Goal: Task Accomplishment & Management: Manage account settings

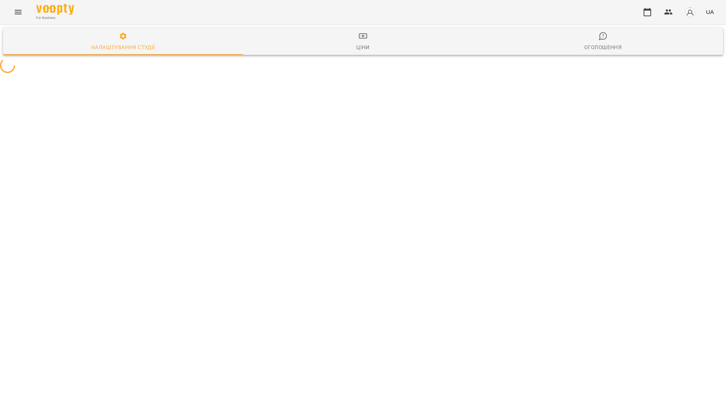
select select "**"
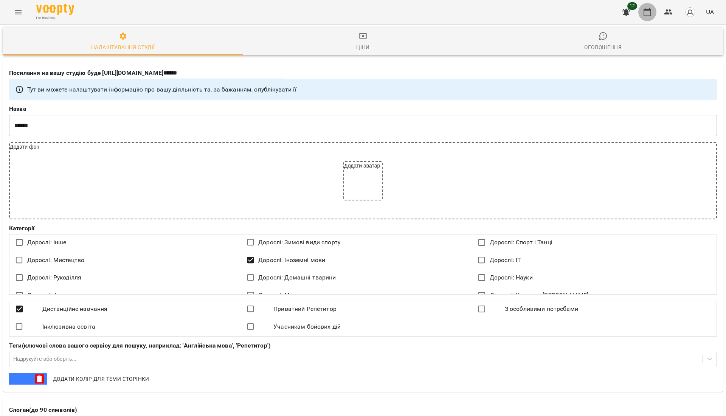
click at [647, 13] on icon "button" at bounding box center [647, 12] width 9 height 9
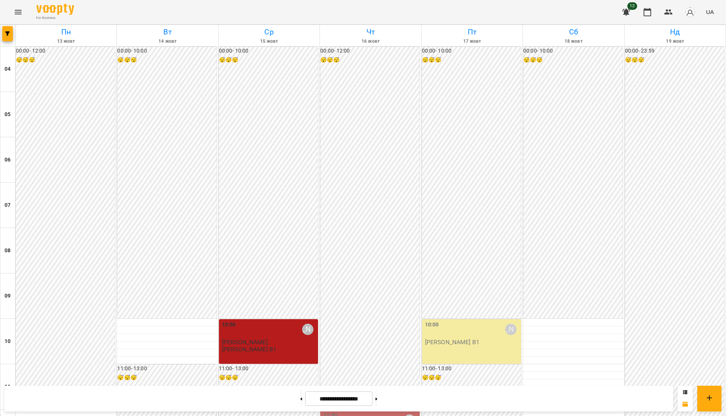
scroll to position [101, 0]
click at [668, 14] on icon "button" at bounding box center [669, 11] width 8 height 5
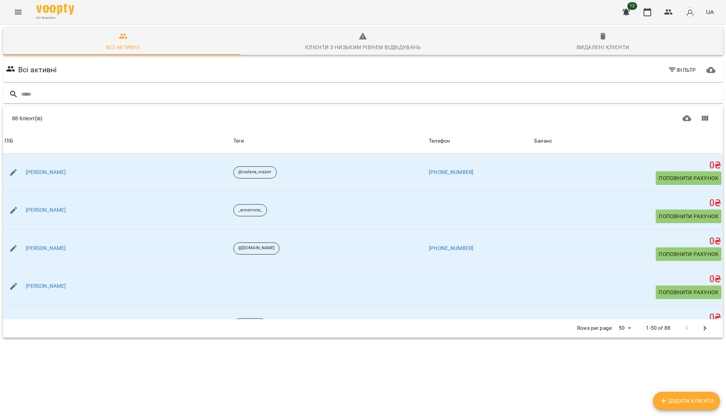
scroll to position [151, 0]
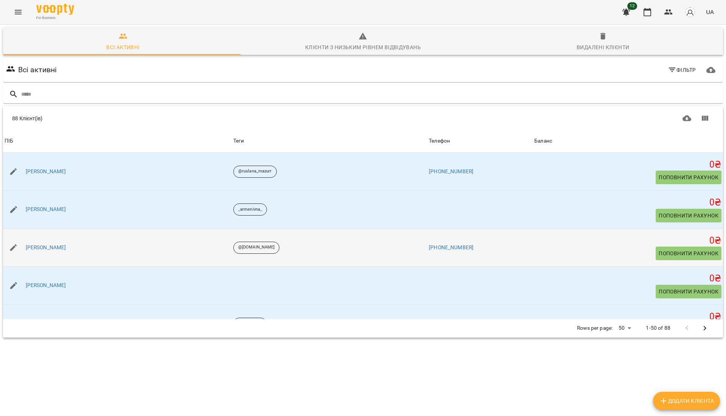
click at [660, 256] on span "Поповнити рахунок" at bounding box center [689, 253] width 60 height 9
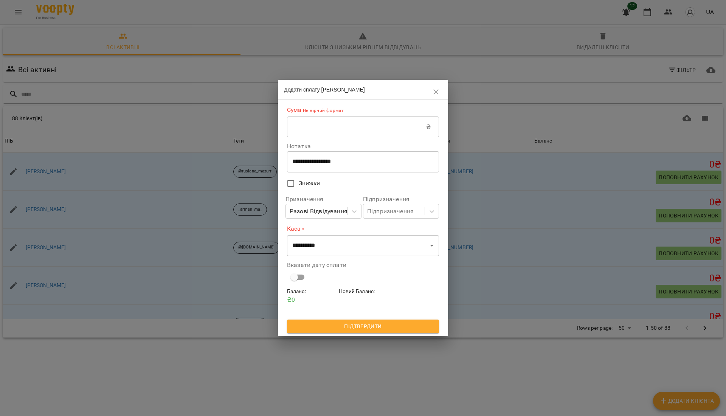
click at [336, 132] on input "text" at bounding box center [356, 126] width 139 height 21
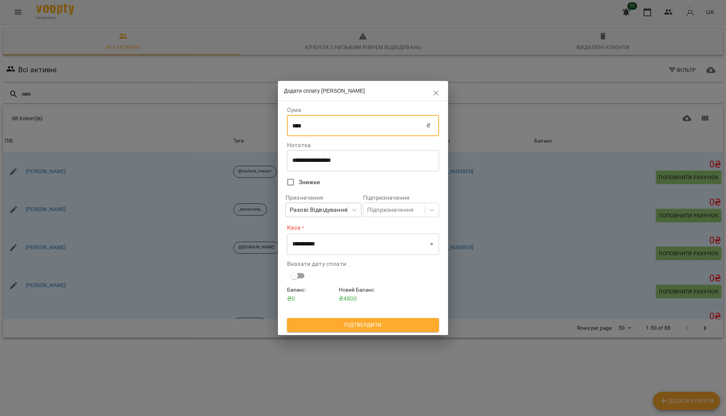
type input "****"
click at [329, 216] on div "Разові Відвідування" at bounding box center [316, 210] width 61 height 14
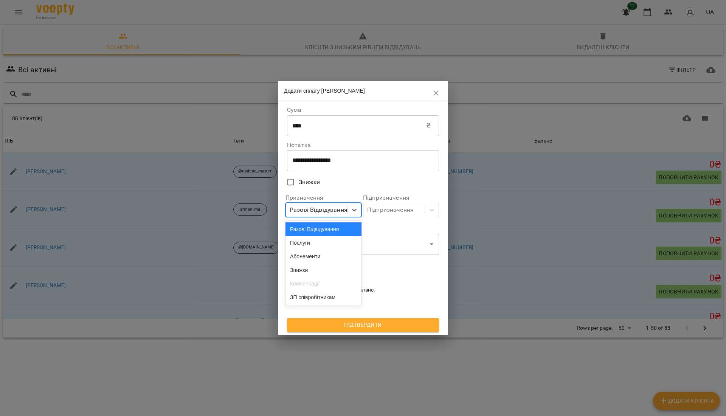
click at [325, 225] on div "Разові Відвідування" at bounding box center [324, 229] width 76 height 14
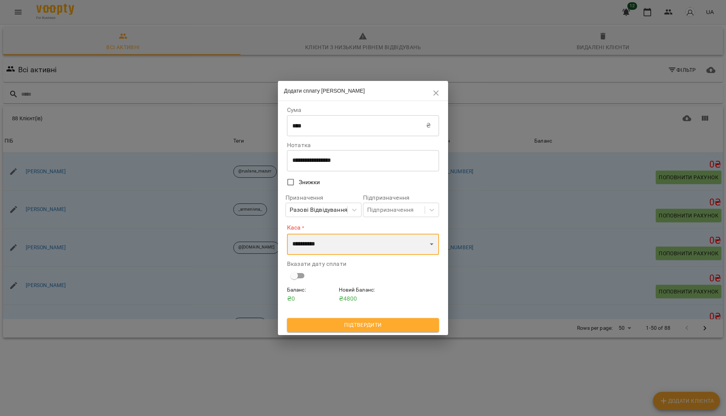
click at [339, 250] on select "**********" at bounding box center [363, 244] width 152 height 21
select select "****"
click at [287, 234] on select "**********" at bounding box center [363, 244] width 152 height 21
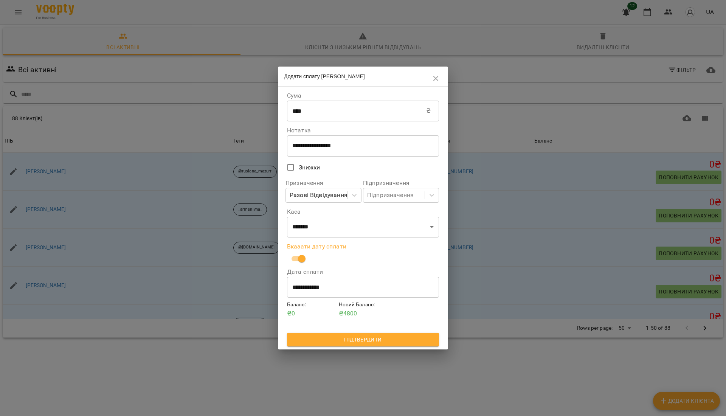
click at [342, 335] on span "Підтвердити" at bounding box center [363, 339] width 140 height 9
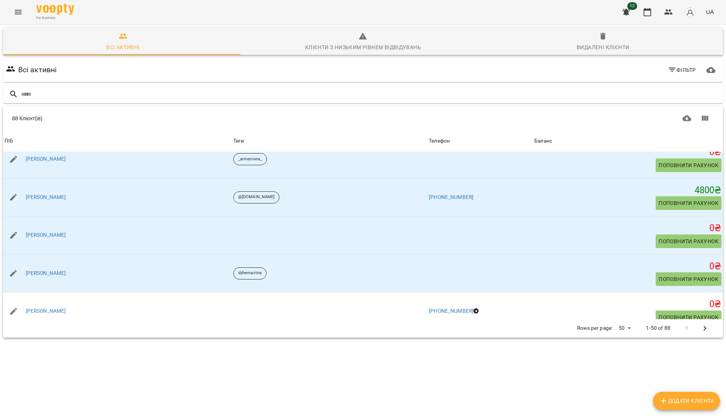
scroll to position [0, 0]
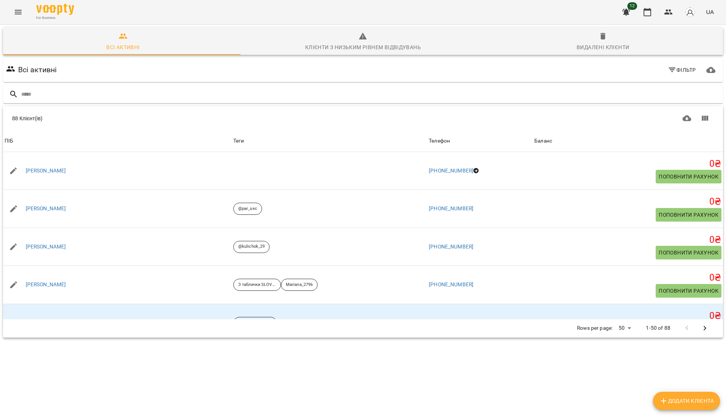
click at [609, 45] on div "Видалені клієнти" at bounding box center [603, 47] width 53 height 9
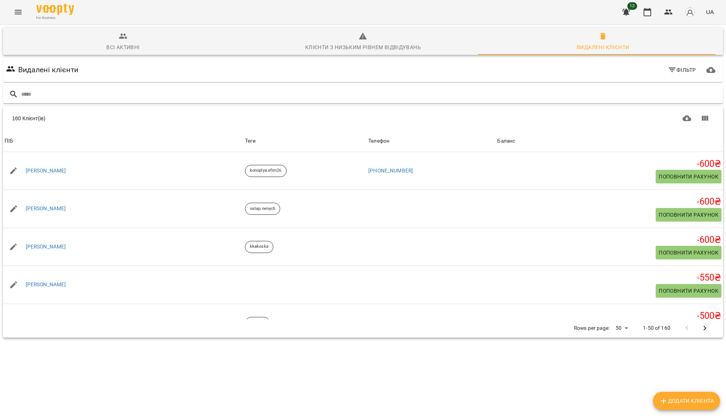
click at [253, 102] on div at bounding box center [363, 94] width 720 height 19
click at [260, 93] on input "text" at bounding box center [370, 94] width 699 height 12
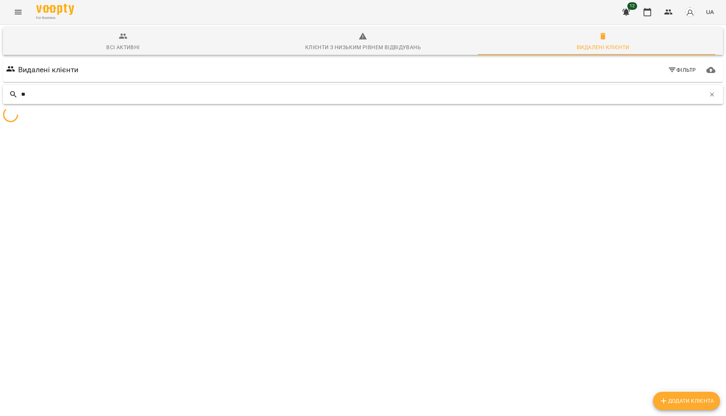
type input "*"
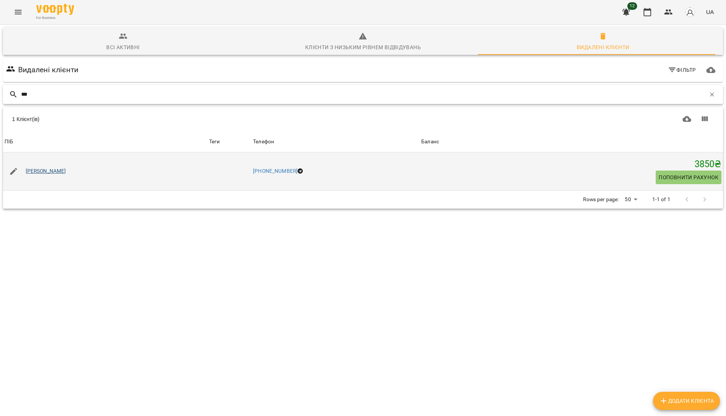
type input "***"
click at [57, 171] on link "[PERSON_NAME]" at bounding box center [46, 172] width 40 height 8
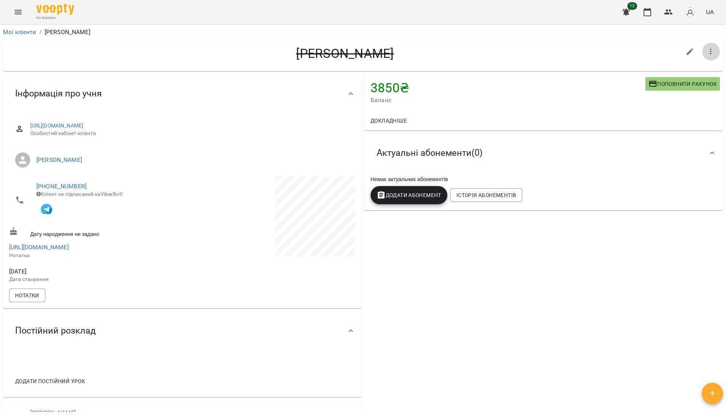
click at [702, 52] on button "button" at bounding box center [711, 52] width 18 height 18
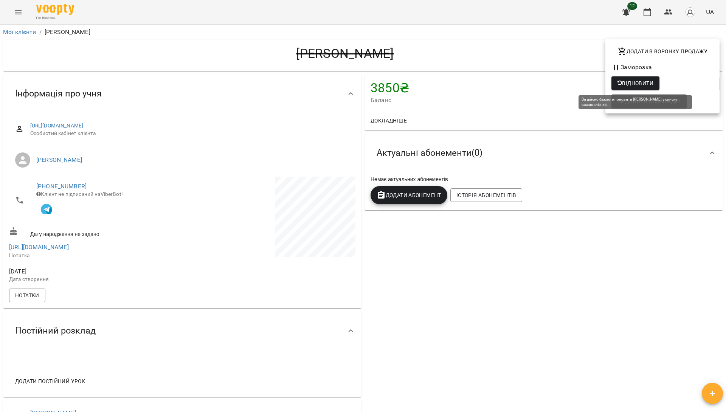
click at [640, 80] on span "Відновити" at bounding box center [636, 83] width 36 height 9
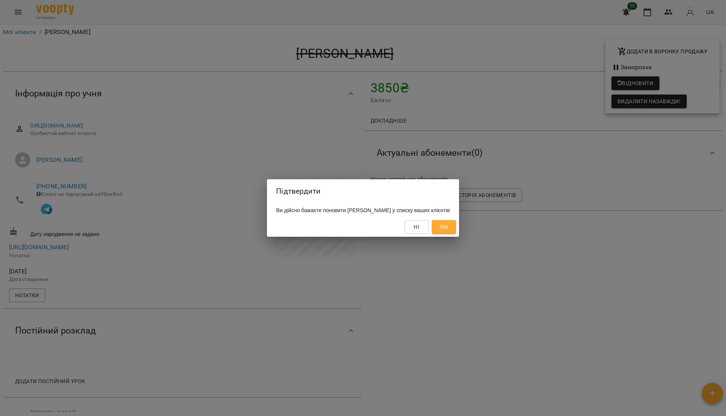
click at [449, 229] on span "Так" at bounding box center [444, 226] width 10 height 9
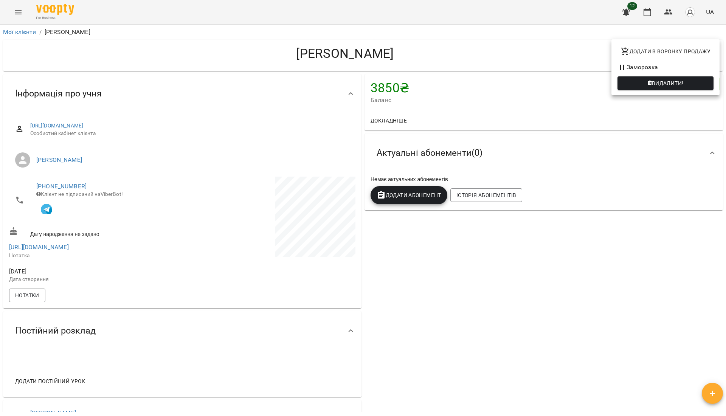
click at [648, 14] on div at bounding box center [363, 208] width 726 height 416
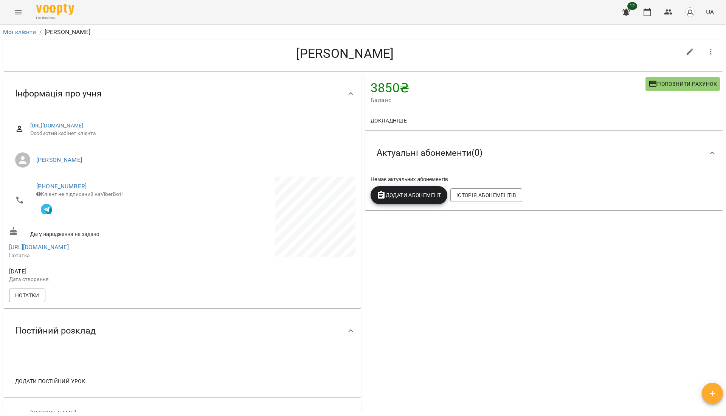
click at [648, 14] on icon "button" at bounding box center [647, 12] width 9 height 9
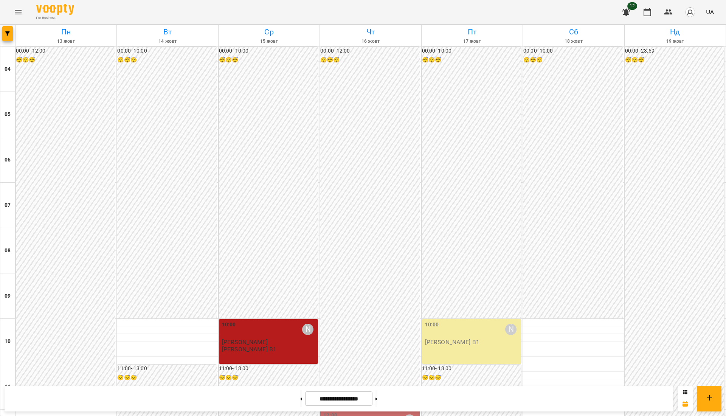
scroll to position [353, 0]
click at [6, 34] on icon "button" at bounding box center [7, 33] width 5 height 5
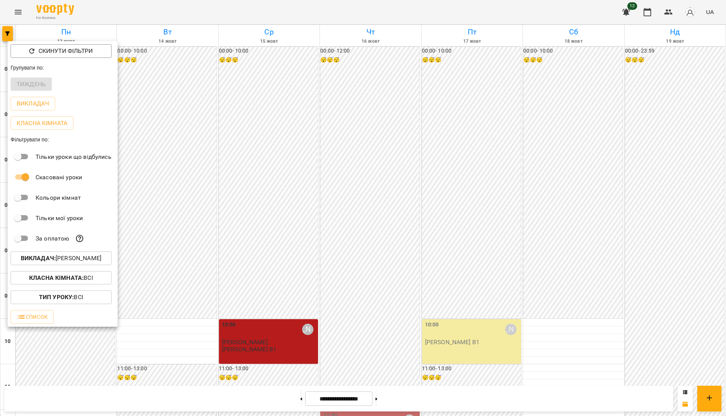
click at [55, 258] on p "Викладач : [PERSON_NAME]" at bounding box center [61, 258] width 81 height 9
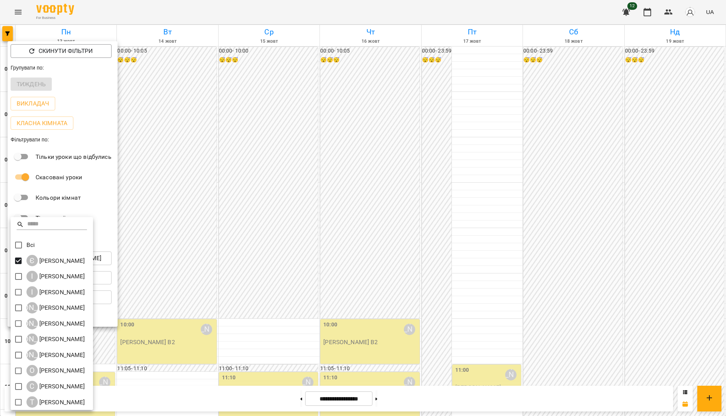
click at [287, 267] on div at bounding box center [363, 208] width 726 height 416
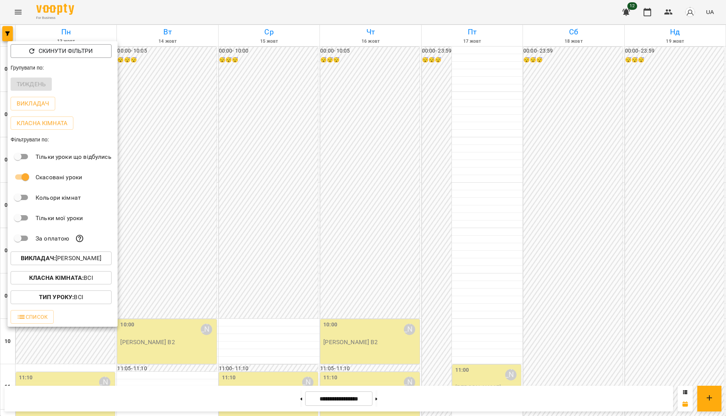
click at [287, 267] on div at bounding box center [363, 208] width 726 height 416
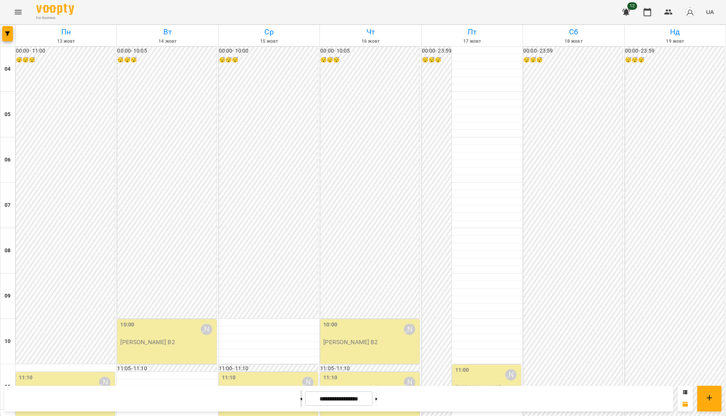
click at [300, 398] on icon at bounding box center [301, 399] width 2 height 3
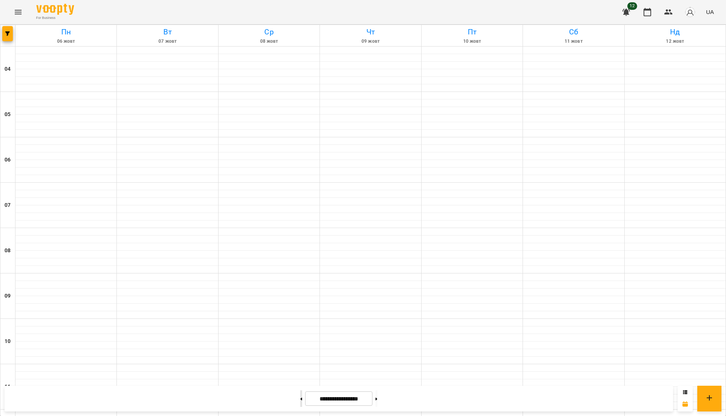
click at [300, 398] on icon at bounding box center [301, 399] width 2 height 3
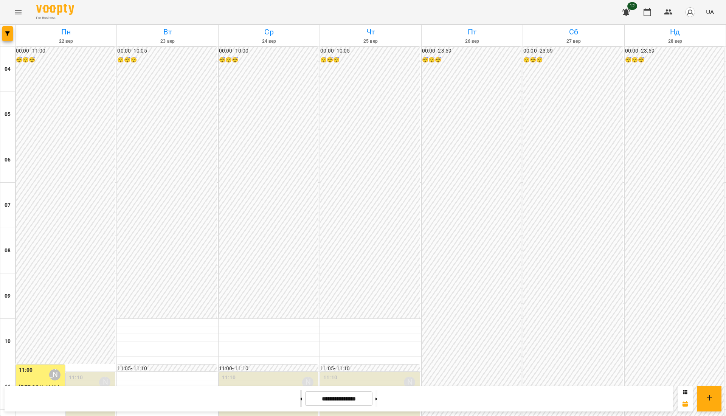
click at [300, 398] on icon at bounding box center [301, 399] width 2 height 3
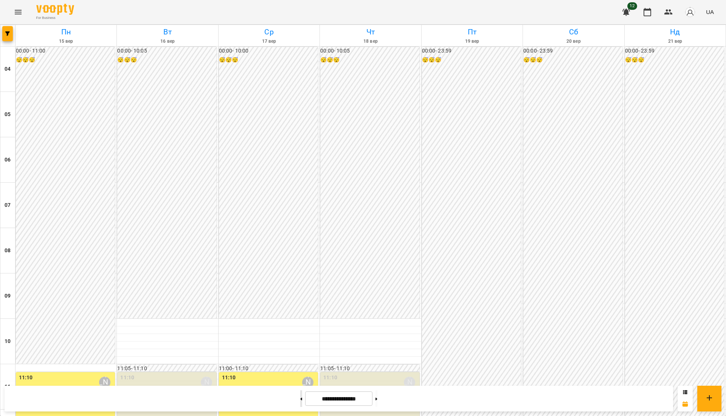
click at [300, 398] on icon at bounding box center [301, 399] width 2 height 3
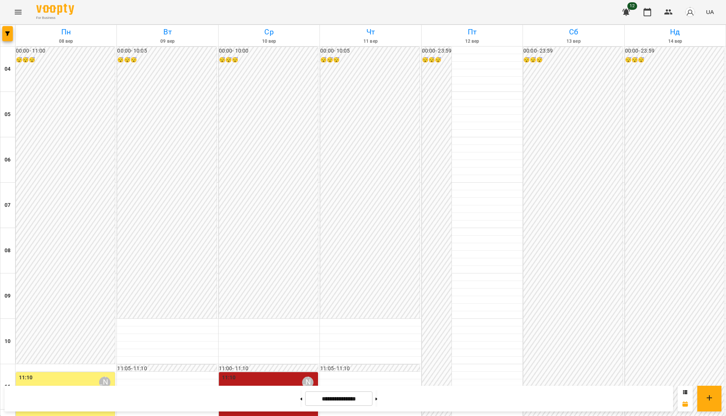
scroll to position [526, 0]
click at [300, 401] on button at bounding box center [301, 398] width 2 height 17
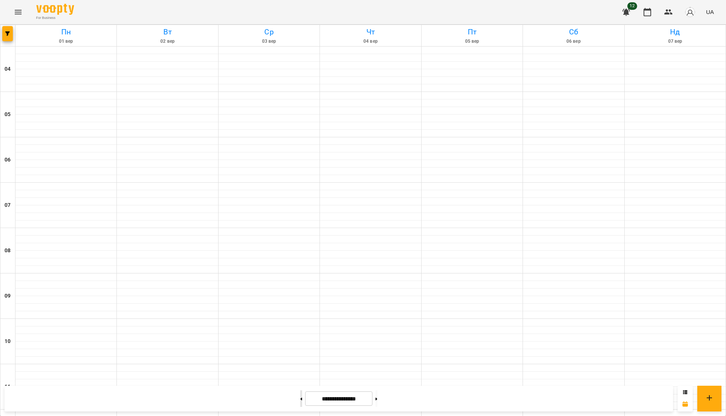
click at [300, 401] on button at bounding box center [301, 398] width 2 height 17
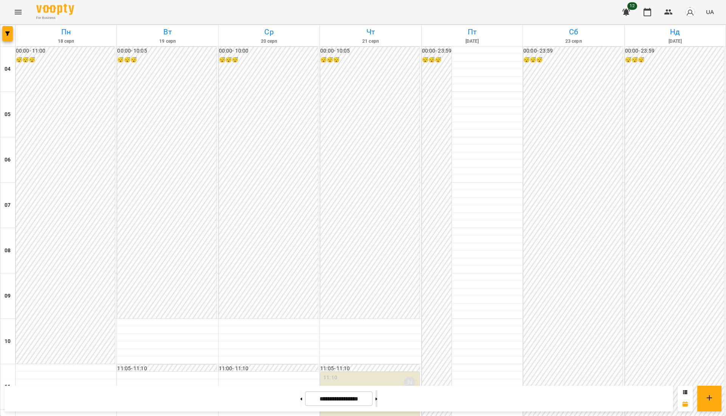
click at [377, 396] on button at bounding box center [377, 398] width 2 height 17
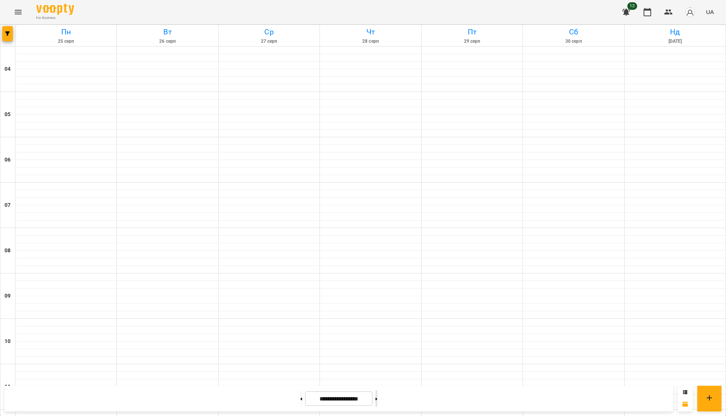
click at [377, 396] on button at bounding box center [377, 398] width 2 height 17
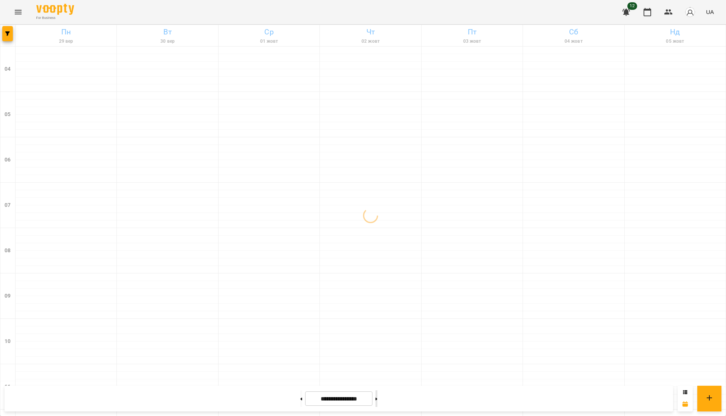
click at [377, 396] on button at bounding box center [377, 398] width 2 height 17
type input "**********"
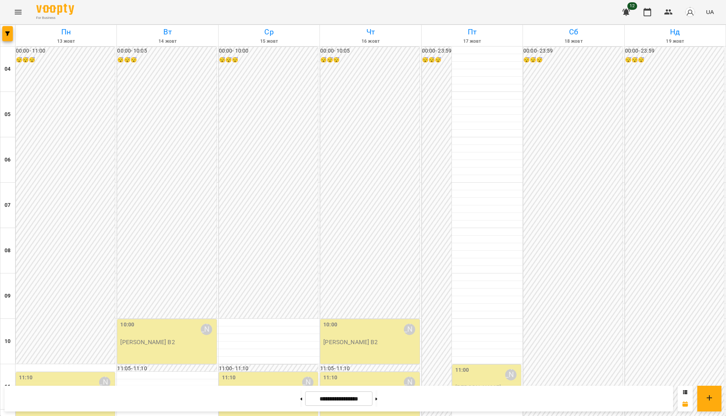
scroll to position [0, 0]
click at [675, 8] on button "button" at bounding box center [669, 12] width 18 height 18
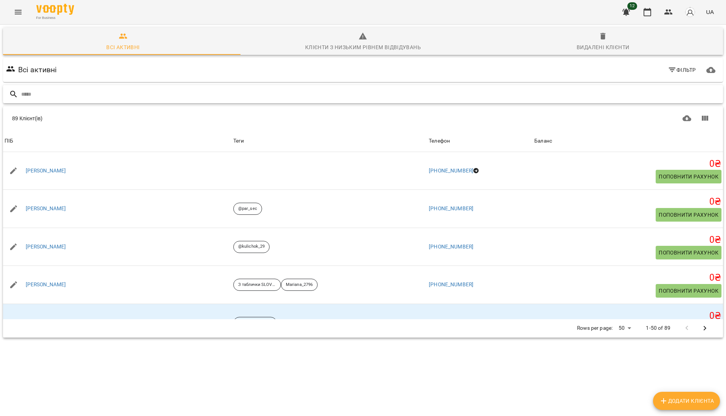
click at [270, 93] on input "text" at bounding box center [370, 94] width 699 height 12
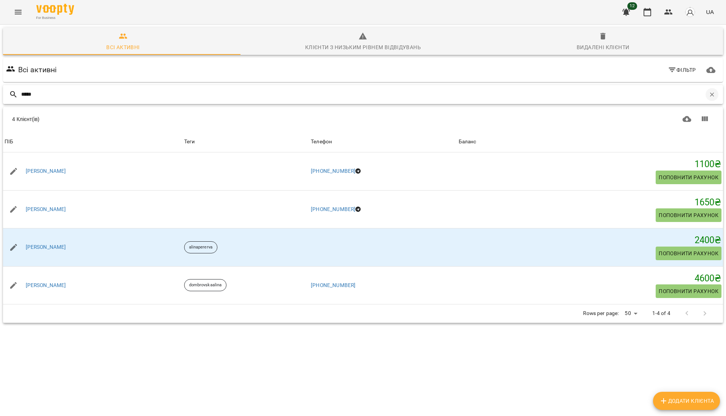
type input "*****"
click at [706, 99] on button "button" at bounding box center [712, 94] width 13 height 13
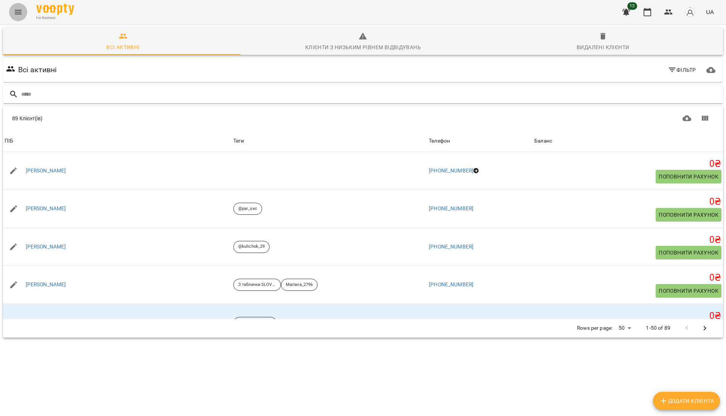
click at [20, 14] on icon "Menu" at bounding box center [18, 12] width 7 height 5
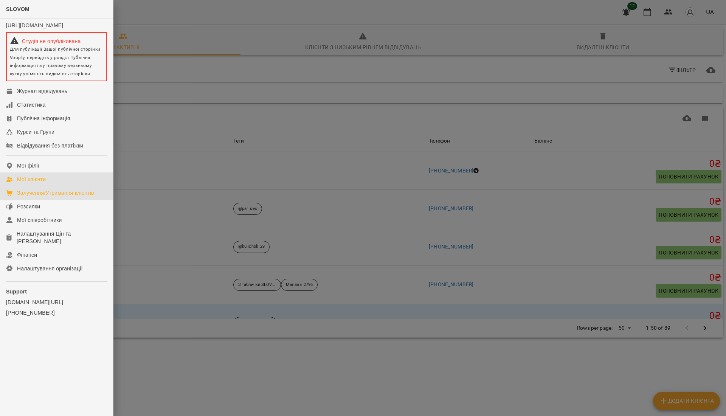
click at [39, 196] on div "Залучення/Утримання клієнтів" at bounding box center [55, 193] width 77 height 8
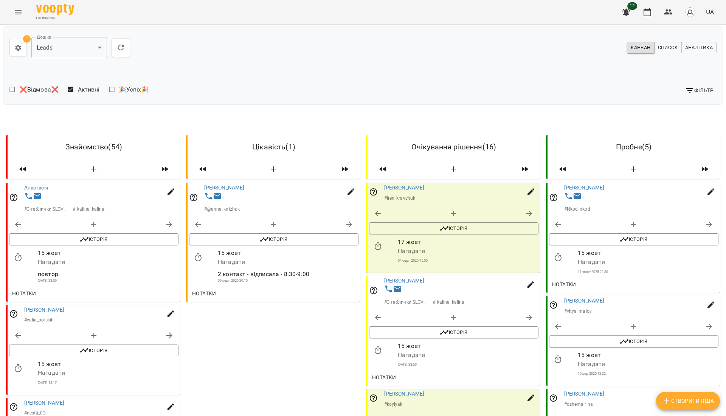
scroll to position [303, 0]
